Goal: Task Accomplishment & Management: Manage account settings

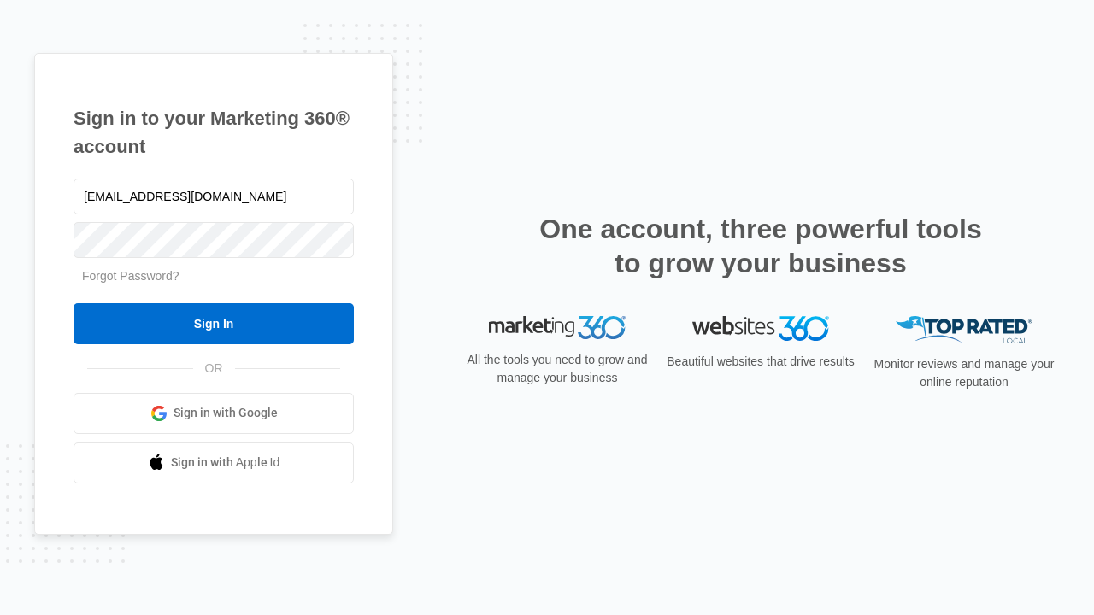
type input "[EMAIL_ADDRESS][DOMAIN_NAME]"
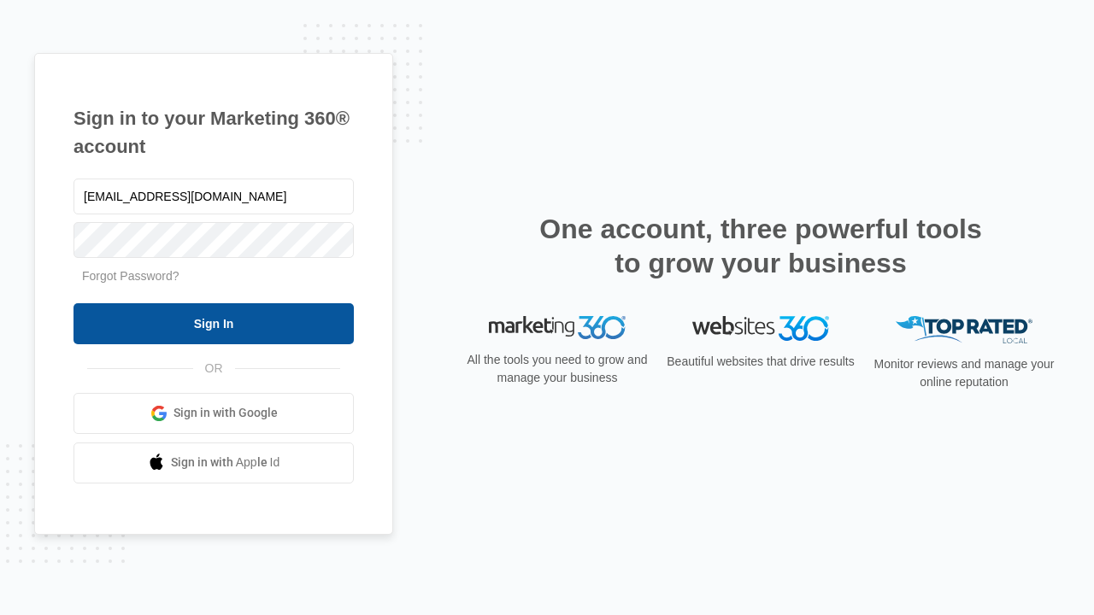
click at [214, 323] on input "Sign In" at bounding box center [214, 323] width 280 height 41
